Goal: Information Seeking & Learning: Learn about a topic

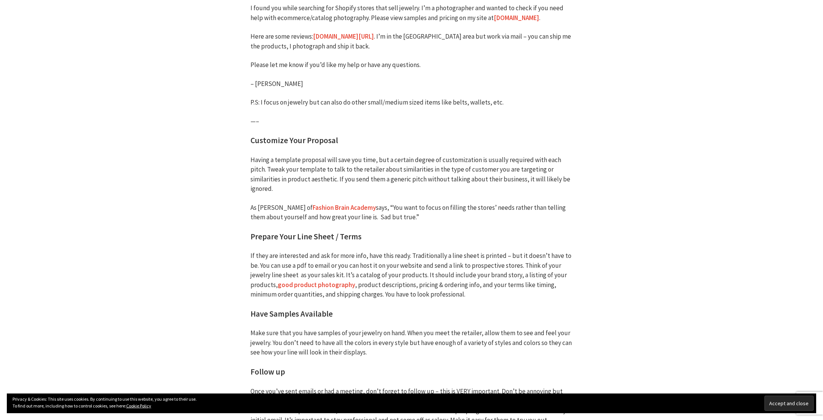
scroll to position [1516, 0]
click at [470, 99] on p "P.S: I focus on jewelry but can also do other small/medium sized items like bel…" at bounding box center [412, 103] width 322 height 10
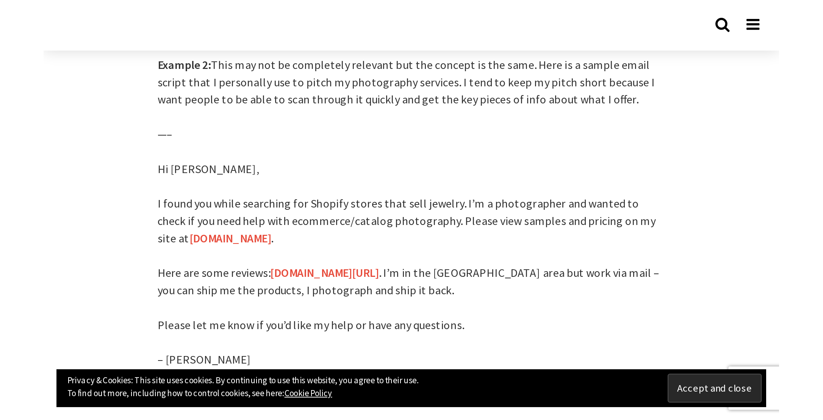
scroll to position [1439, 0]
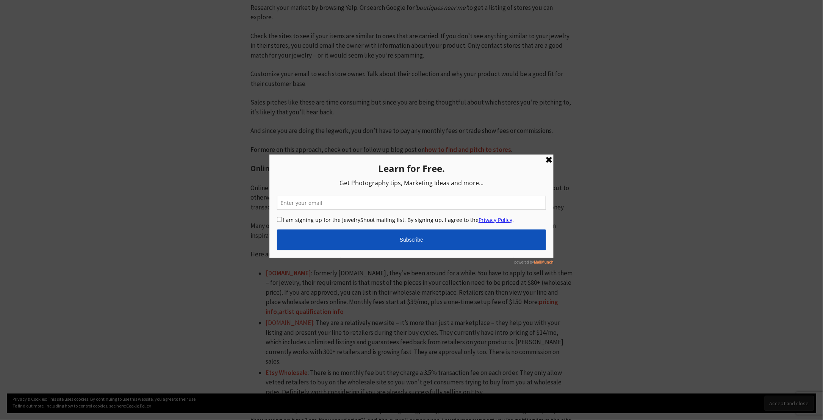
scroll to position [2009, 0]
click at [545, 158] on link at bounding box center [548, 159] width 9 height 9
